Goal: Task Accomplishment & Management: Complete application form

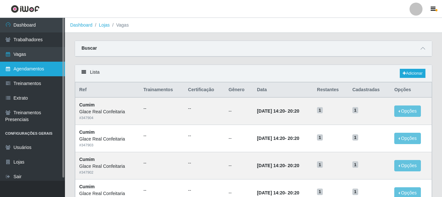
click at [41, 72] on link "Agendamentos" at bounding box center [32, 69] width 65 height 15
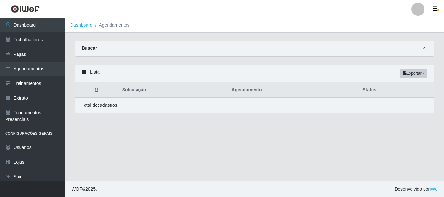
click at [424, 51] on icon at bounding box center [424, 48] width 5 height 5
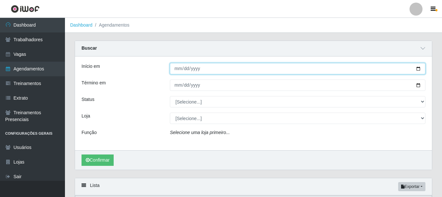
click at [175, 71] on input "Início em" at bounding box center [298, 68] width 256 height 11
type input "2025-10-01"
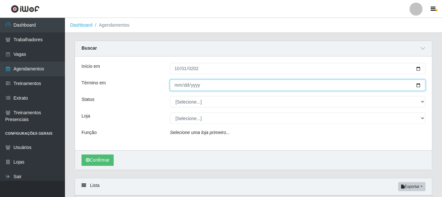
click at [172, 89] on input "Término em" at bounding box center [298, 85] width 256 height 11
type input "2025-10-31"
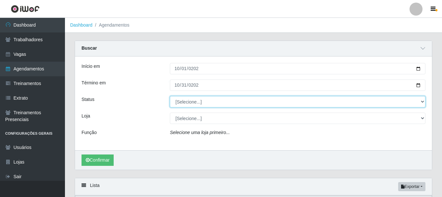
click at [222, 108] on select "[Selecione...] AGENDADO AGUARDANDO LIBERAR EM ANDAMENTO EM REVISÃO FINALIZADO C…" at bounding box center [298, 101] width 256 height 11
select select "AGENDADO"
click at [170, 96] on select "[Selecione...] AGENDADO AGUARDANDO LIBERAR EM ANDAMENTO EM REVISÃO FINALIZADO C…" at bounding box center [298, 101] width 256 height 11
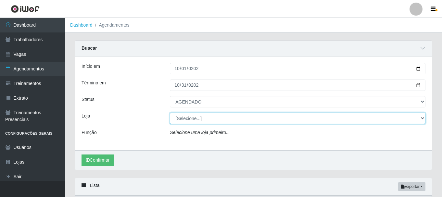
click at [191, 120] on select "[Selecione...] Glace Real Confeitaria" at bounding box center [298, 118] width 256 height 11
select select "445"
click at [170, 113] on select "[Selecione...] Glace Real Confeitaria" at bounding box center [298, 118] width 256 height 11
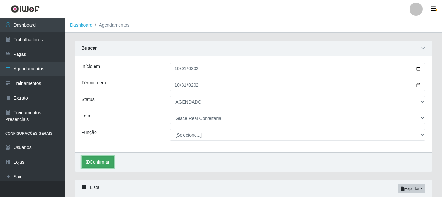
click at [104, 165] on button "Confirmar" at bounding box center [98, 162] width 32 height 11
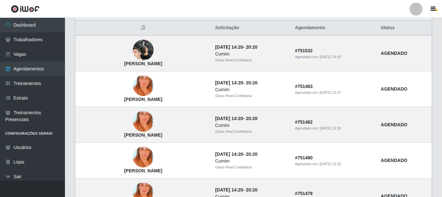
scroll to position [145, 0]
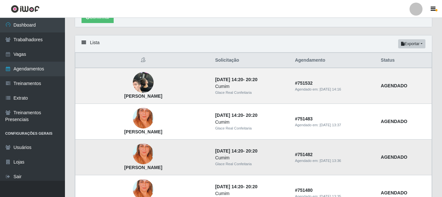
click at [133, 152] on img at bounding box center [143, 154] width 21 height 46
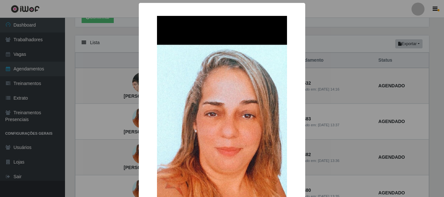
click at [320, 151] on div "× Flavianne Nunes da Silva OK Cancel" at bounding box center [222, 98] width 444 height 197
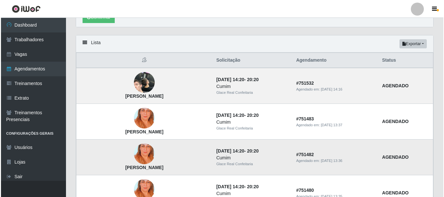
scroll to position [177, 0]
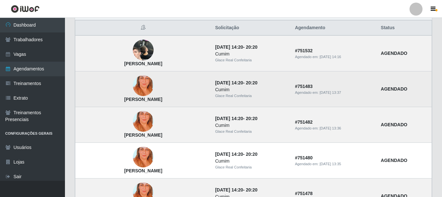
click at [133, 85] on img at bounding box center [143, 86] width 21 height 46
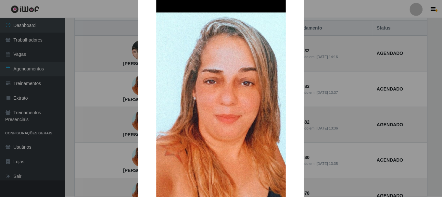
scroll to position [65, 0]
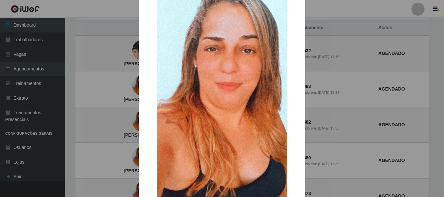
click at [125, 106] on div "× Flavianne Nunes da Silva OK Cancel" at bounding box center [222, 98] width 444 height 197
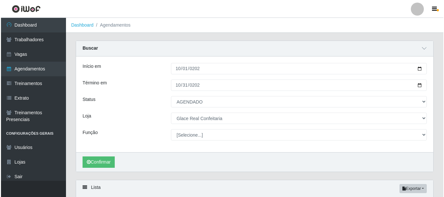
scroll to position [195, 0]
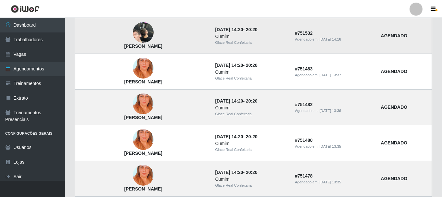
click at [133, 36] on img at bounding box center [143, 32] width 21 height 45
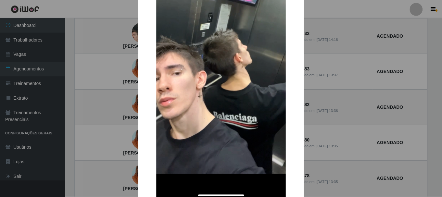
scroll to position [130, 0]
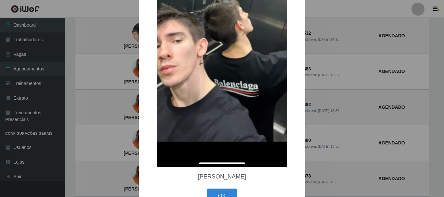
click at [351, 108] on div "× Matheus Moreira Bandeira OK Cancel" at bounding box center [222, 98] width 444 height 197
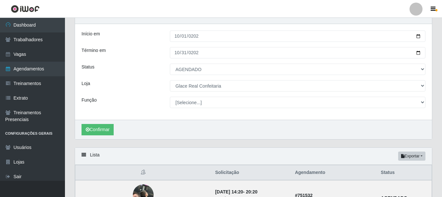
scroll to position [0, 0]
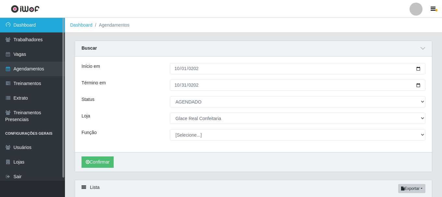
click at [30, 28] on link "Dashboard" at bounding box center [32, 25] width 65 height 15
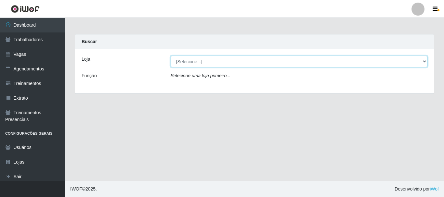
click at [236, 63] on select "[Selecione...] Glace Real Confeitaria" at bounding box center [299, 61] width 257 height 11
select select "445"
click at [171, 56] on select "[Selecione...] Glace Real Confeitaria" at bounding box center [299, 61] width 257 height 11
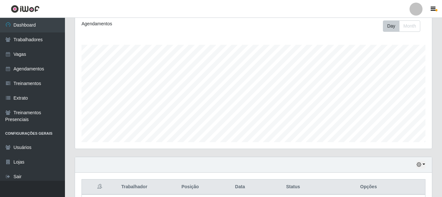
scroll to position [147, 0]
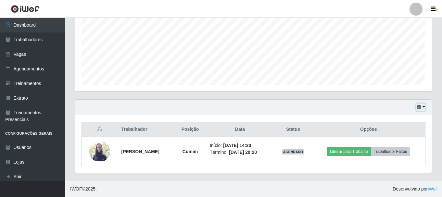
click at [423, 107] on button "button" at bounding box center [420, 107] width 9 height 7
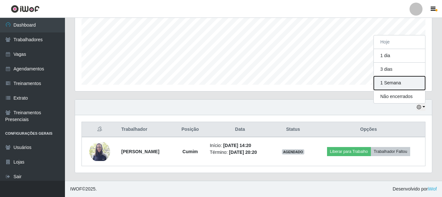
click at [403, 86] on button "1 Semana" at bounding box center [399, 83] width 51 height 14
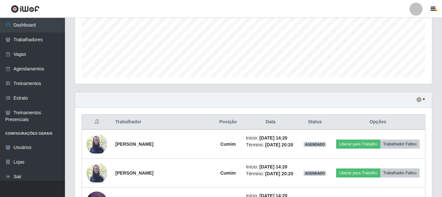
scroll to position [0, 0]
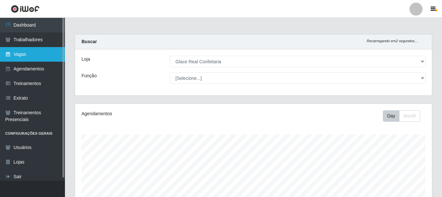
click at [34, 50] on link "Vagas" at bounding box center [32, 54] width 65 height 15
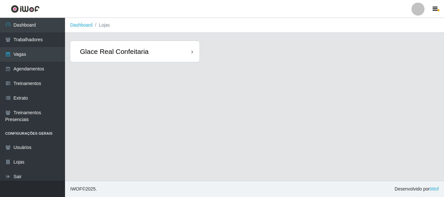
click at [184, 51] on div "Glace Real Confeitaria" at bounding box center [134, 51] width 129 height 21
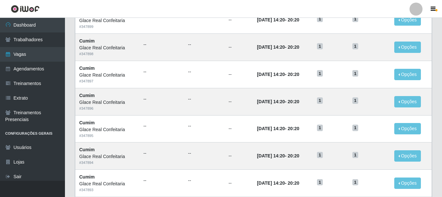
scroll to position [353, 0]
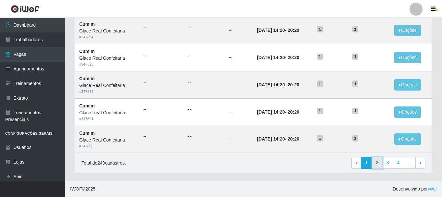
click at [380, 164] on link "2" at bounding box center [377, 163] width 11 height 12
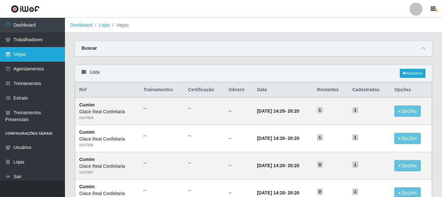
click at [37, 54] on link "Vagas" at bounding box center [32, 54] width 65 height 15
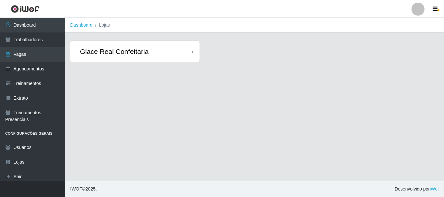
click at [145, 50] on div "Glace Real Confeitaria" at bounding box center [114, 51] width 69 height 8
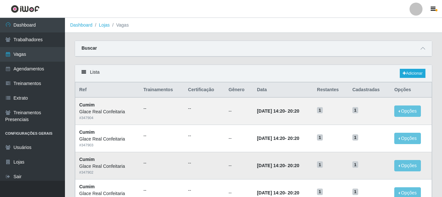
click at [217, 153] on td "--" at bounding box center [204, 165] width 41 height 27
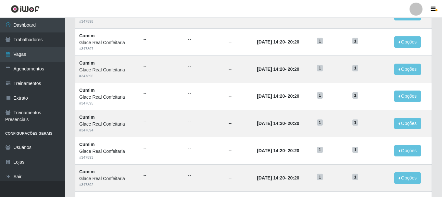
scroll to position [353, 0]
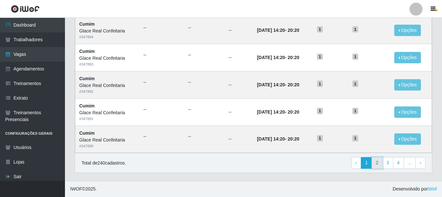
click at [379, 163] on link "2" at bounding box center [377, 163] width 11 height 12
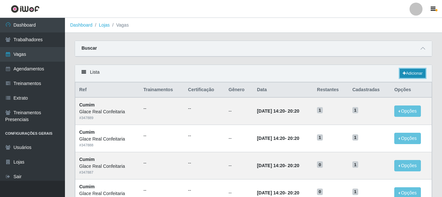
click at [413, 77] on link "Adicionar" at bounding box center [413, 73] width 26 height 9
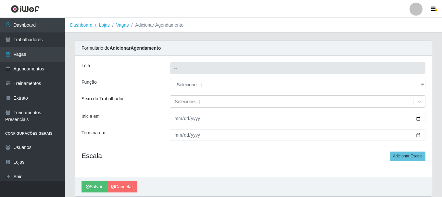
type input "Glace Real Confeitaria"
click at [203, 90] on div "[PERSON_NAME] Real Confeitaria Função [Selecione...] ASG ASG + ASG ++ Auxiliar …" at bounding box center [253, 116] width 357 height 121
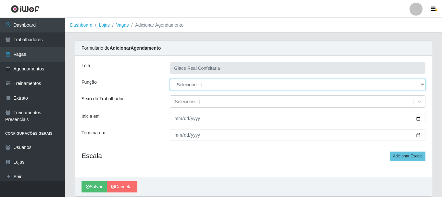
click at [204, 89] on select "[Selecione...] ASG ASG + ASG ++ Auxiliar de Cozinha Auxiliar de Cozinha + Auxil…" at bounding box center [298, 84] width 256 height 11
select select "16"
click at [170, 79] on select "[Selecione...] ASG ASG + ASG ++ Auxiliar de Cozinha Auxiliar de Cozinha + Auxil…" at bounding box center [298, 84] width 256 height 11
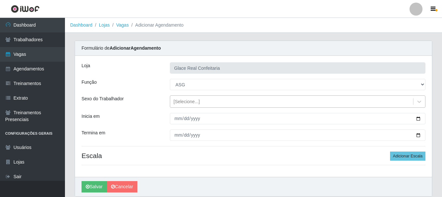
click at [191, 104] on div "[Selecione...]" at bounding box center [186, 101] width 26 height 7
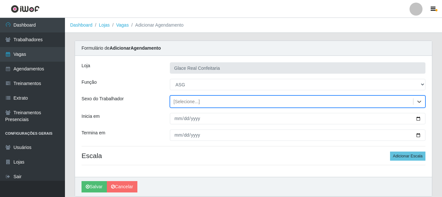
click at [196, 100] on div "[Selecione...]" at bounding box center [186, 101] width 26 height 7
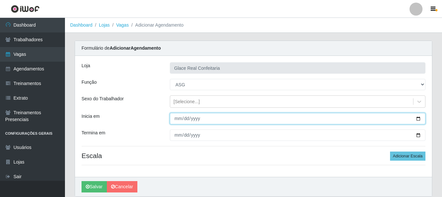
click at [176, 117] on input "Inicia em" at bounding box center [298, 118] width 256 height 11
type input "[DATE]"
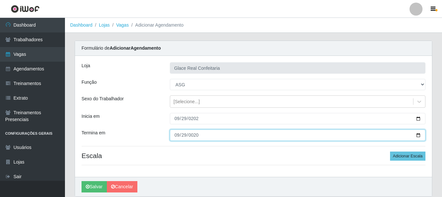
type input "0202-09-29"
type input "[DATE]"
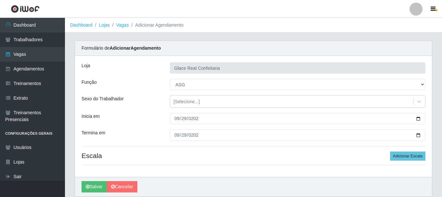
click at [236, 164] on div "[PERSON_NAME] Real Confeitaria Função [Selecione...] ASG ASG + ASG ++ Auxiliar …" at bounding box center [253, 116] width 357 height 121
click at [399, 157] on button "Adicionar Escala" at bounding box center [407, 156] width 35 height 9
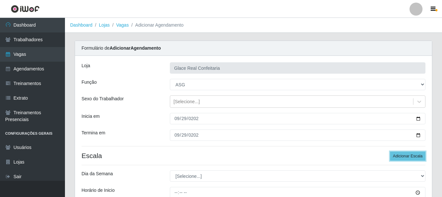
scroll to position [32, 0]
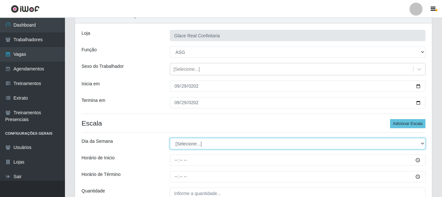
click at [260, 146] on select "[Selecione...] Segunda Terça Quarta Quinta Sexta Sábado Domingo" at bounding box center [298, 143] width 256 height 11
select select "1"
click at [170, 138] on select "[Selecione...] Segunda Terça Quarta Quinta Sexta Sábado Domingo" at bounding box center [298, 143] width 256 height 11
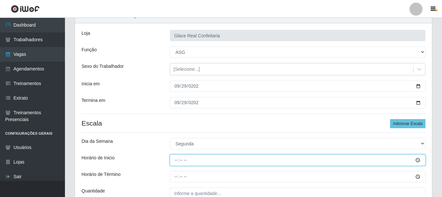
click at [307, 162] on input "Horário de Inicio" at bounding box center [298, 160] width 256 height 11
type input "12:30"
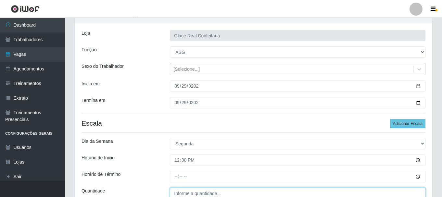
type input "___"
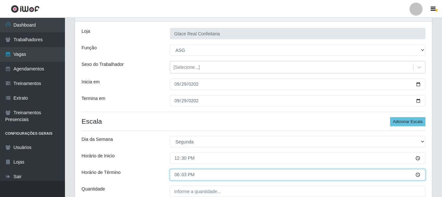
type input "18:30"
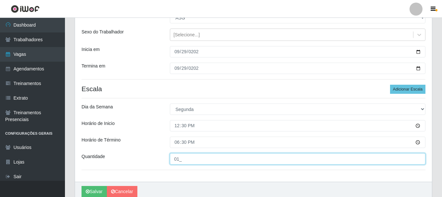
scroll to position [96, 0]
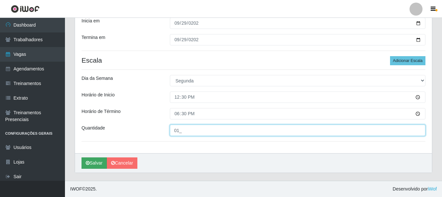
type input "01_"
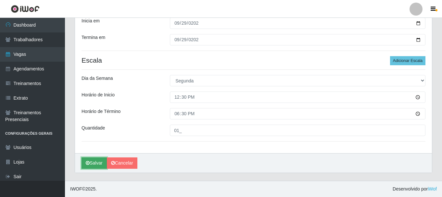
click at [96, 160] on button "Salvar" at bounding box center [94, 163] width 25 height 11
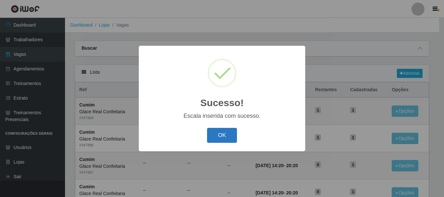
click at [216, 135] on button "OK" at bounding box center [222, 135] width 30 height 15
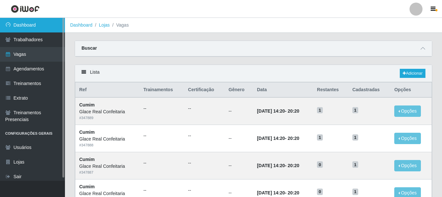
click at [20, 26] on link "Dashboard" at bounding box center [32, 25] width 65 height 15
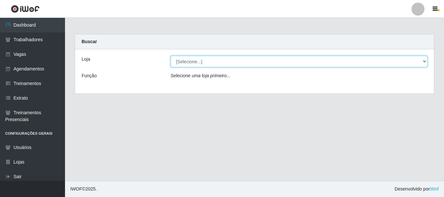
drag, startPoint x: 220, startPoint y: 59, endPoint x: 220, endPoint y: 67, distance: 7.5
click at [220, 59] on select "[Selecione...] Glace Real Confeitaria" at bounding box center [299, 61] width 257 height 11
select select "445"
click at [171, 56] on select "[Selecione...] Glace Real Confeitaria" at bounding box center [299, 61] width 257 height 11
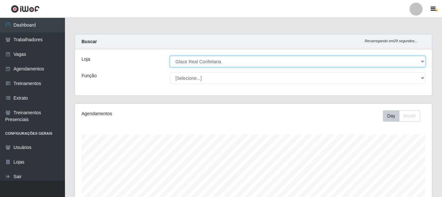
scroll to position [147, 0]
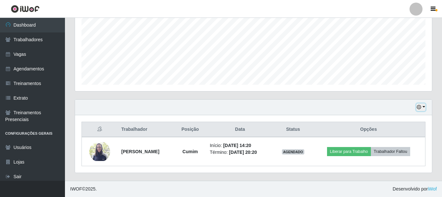
click at [422, 108] on button "button" at bounding box center [420, 107] width 9 height 7
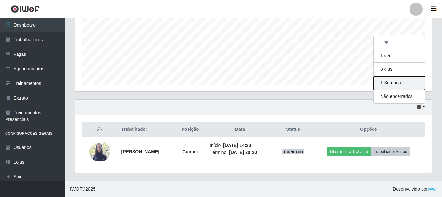
click at [395, 85] on button "1 Semana" at bounding box center [399, 83] width 51 height 14
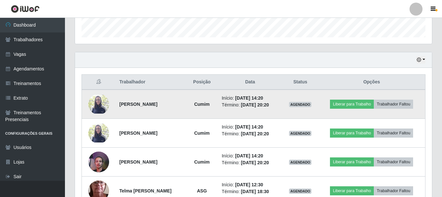
scroll to position [0, 0]
